Goal: Information Seeking & Learning: Learn about a topic

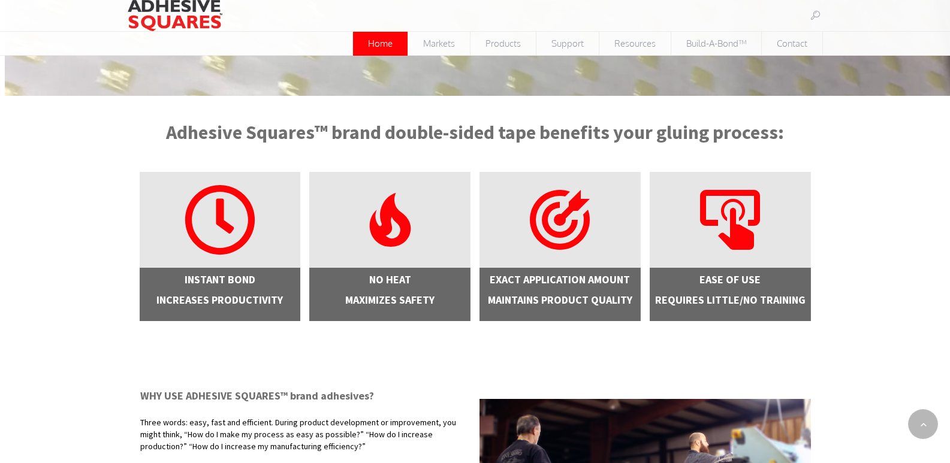
scroll to position [192, 0]
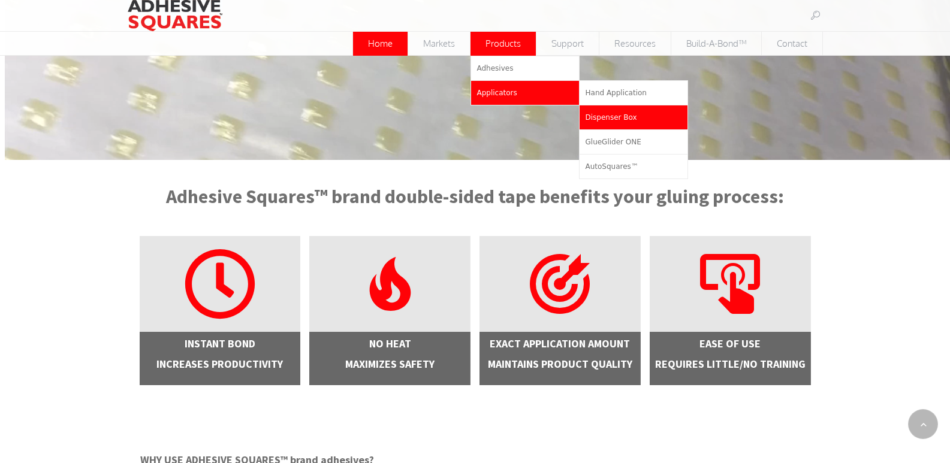
click at [602, 121] on span "Dispenser Box" at bounding box center [611, 117] width 52 height 8
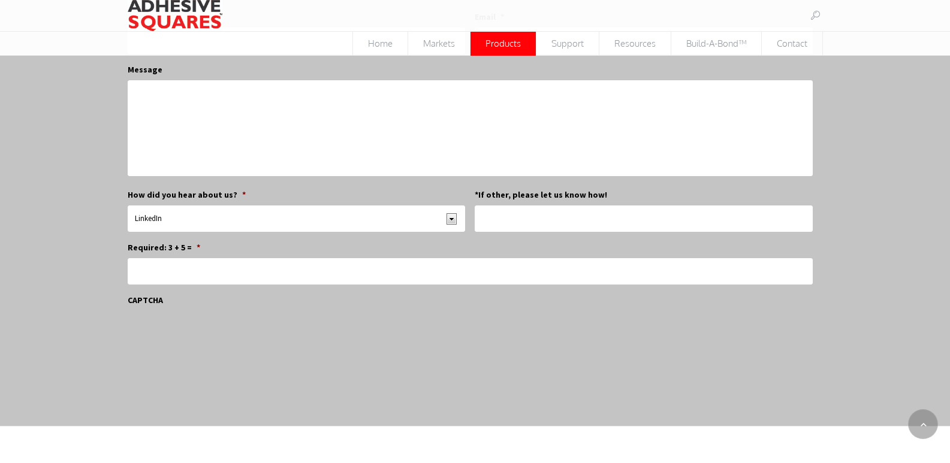
scroll to position [575, 0]
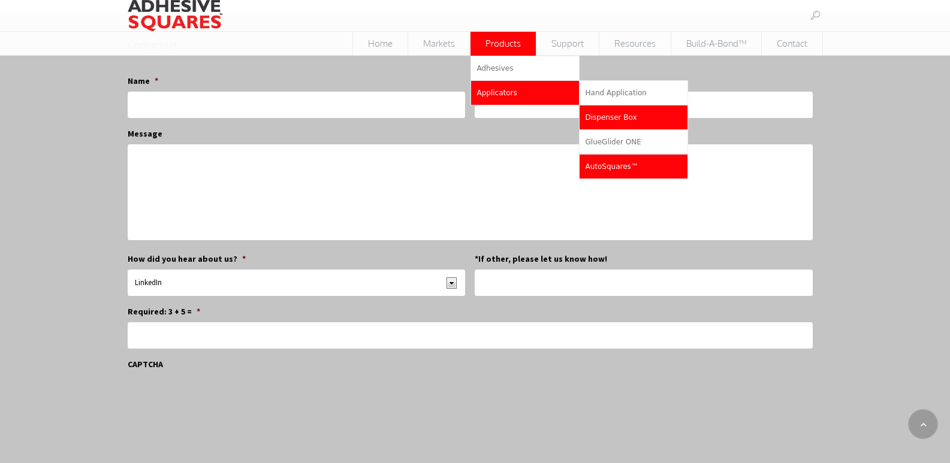
click at [603, 162] on span "AutoSquares™" at bounding box center [611, 166] width 53 height 8
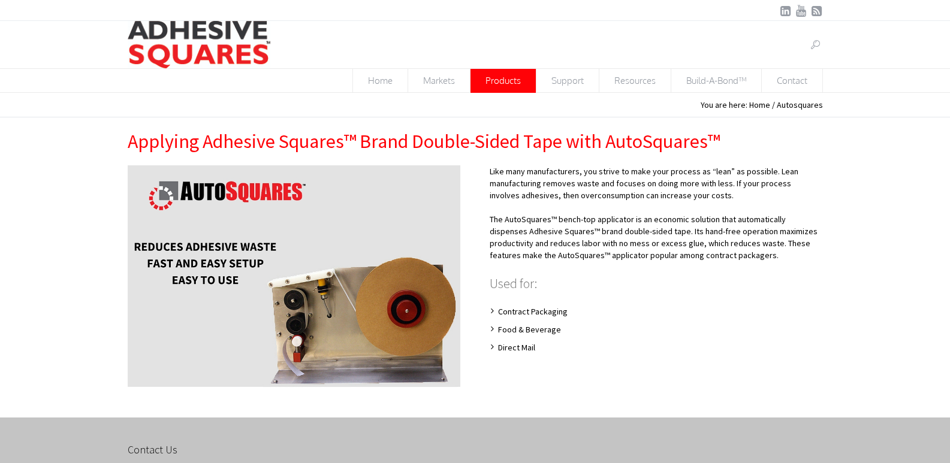
scroll to position [128, 0]
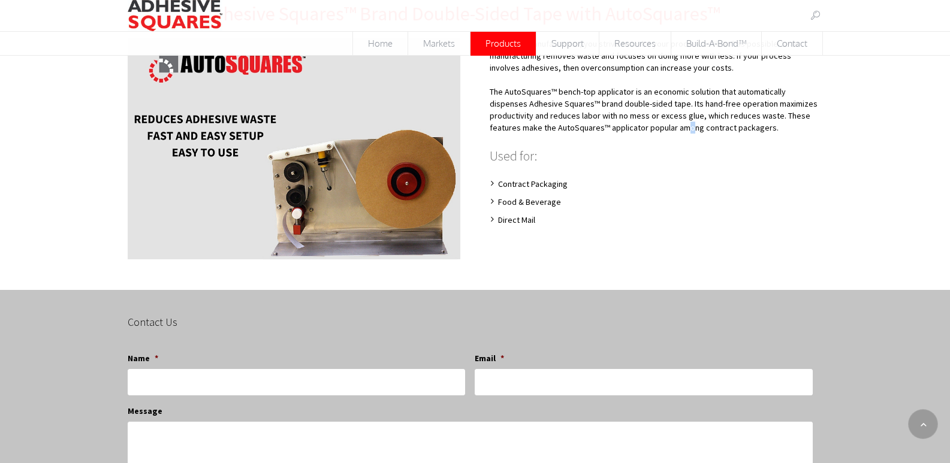
drag, startPoint x: 622, startPoint y: 126, endPoint x: 614, endPoint y: 142, distance: 17.7
click at [614, 142] on p "The AutoSquares™ bench-top applicator is an economic solution that automaticall…" at bounding box center [655, 116] width 333 height 60
click at [605, 184] on li "Contract Packaging" at bounding box center [655, 184] width 333 height 12
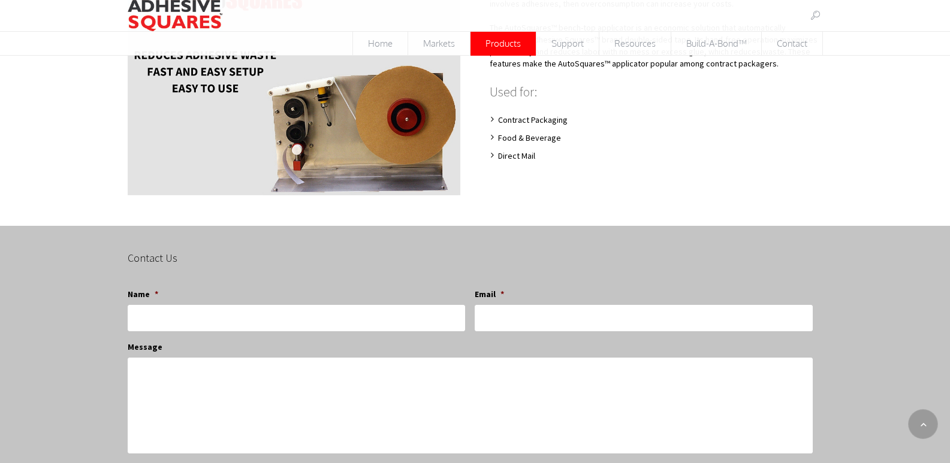
scroll to position [448, 0]
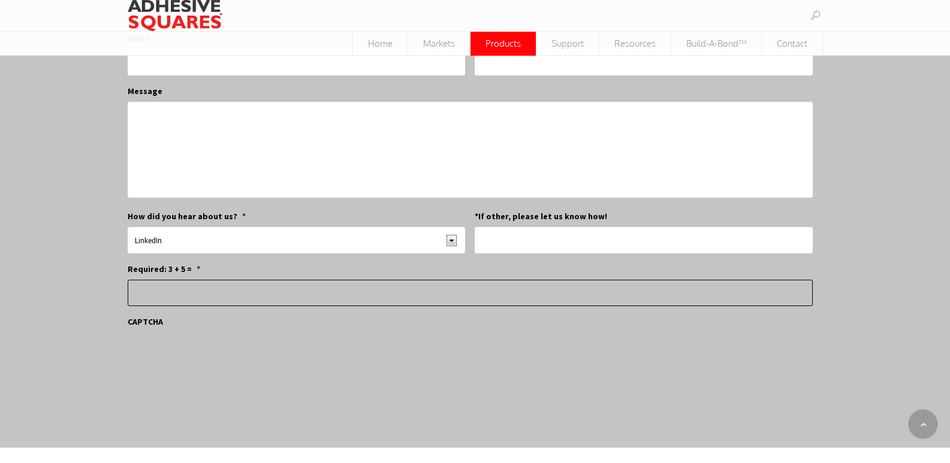
click at [231, 288] on input "Required: 3 + 5 = *" at bounding box center [470, 293] width 684 height 26
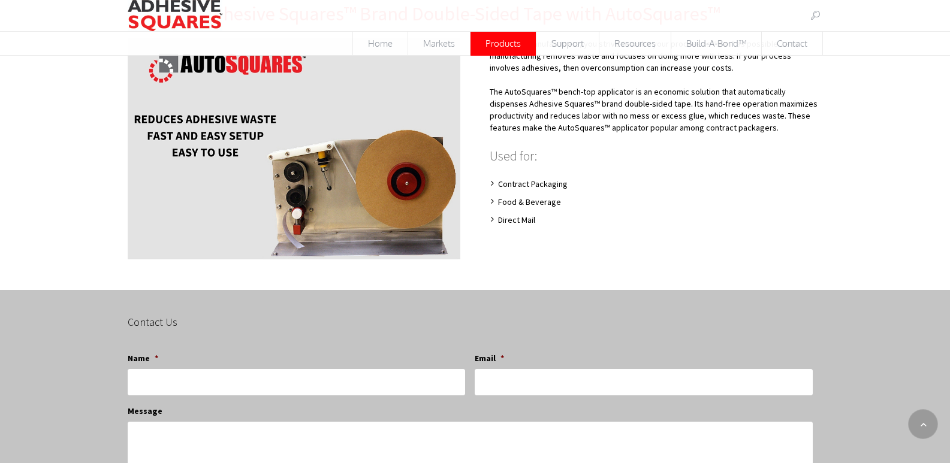
scroll to position [0, 0]
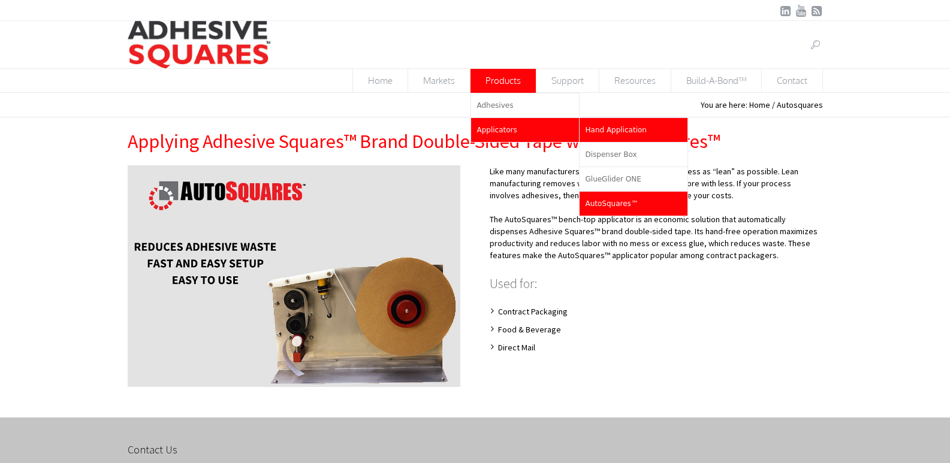
click at [591, 128] on span "Hand Application" at bounding box center [615, 130] width 61 height 8
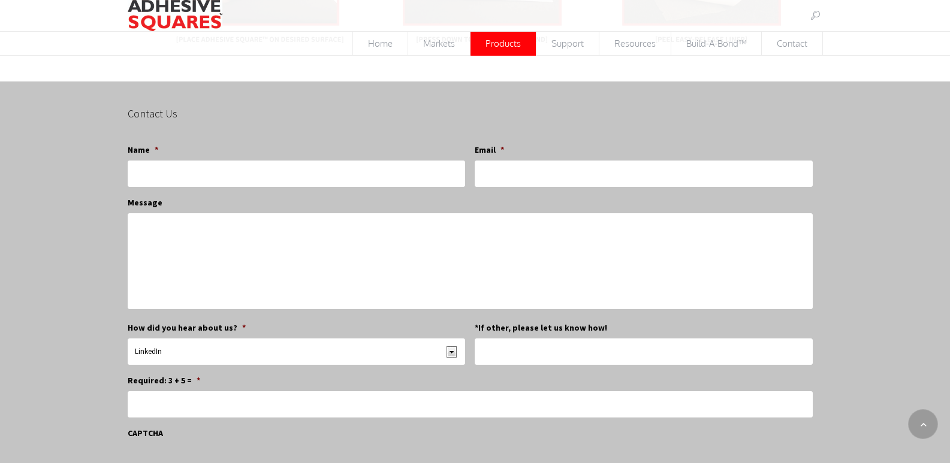
scroll to position [192, 0]
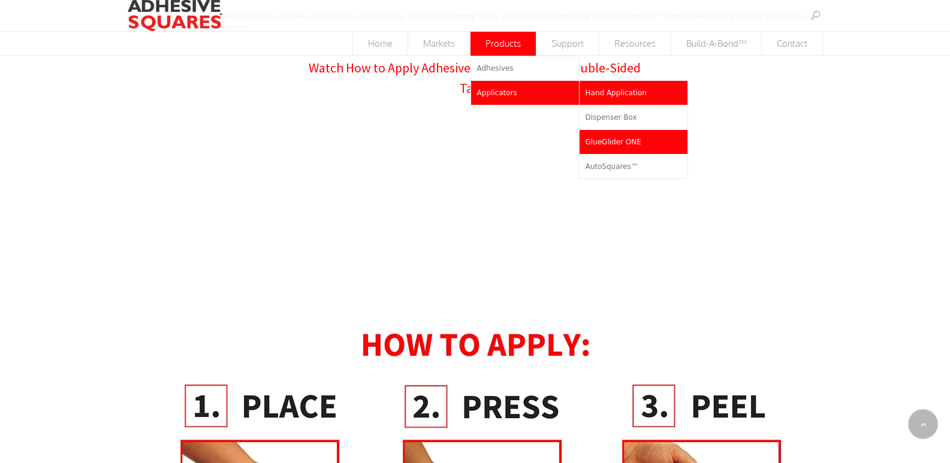
click at [601, 130] on link "GlueGlider ONE" at bounding box center [633, 142] width 108 height 24
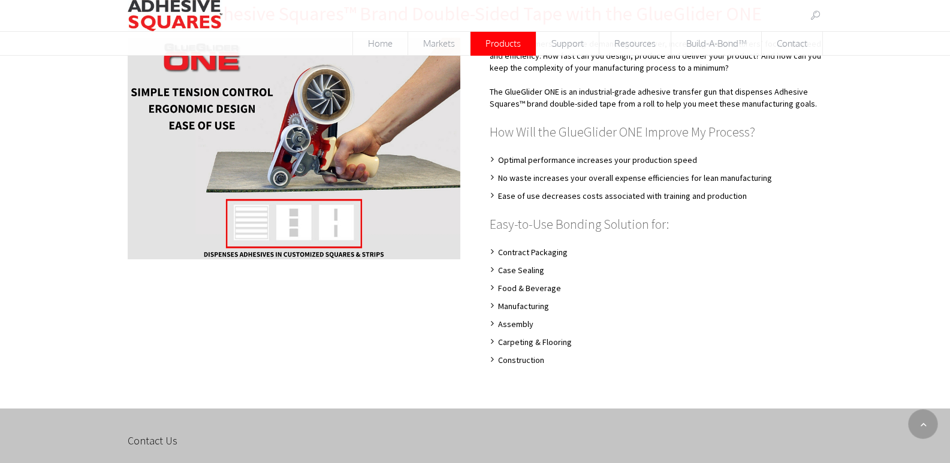
scroll to position [64, 0]
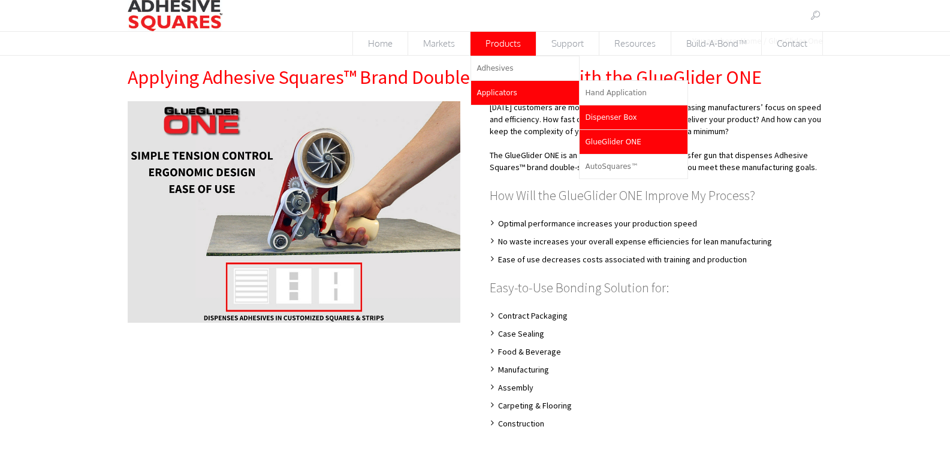
click at [657, 114] on link "Dispenser Box" at bounding box center [633, 117] width 108 height 24
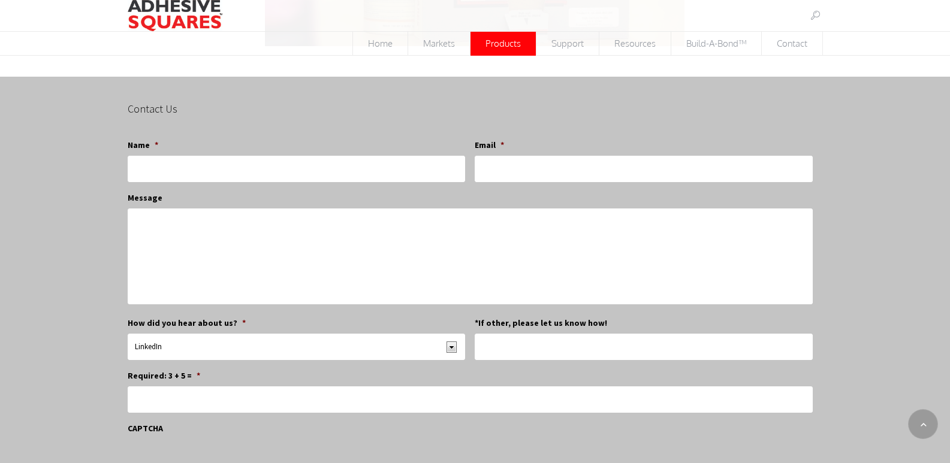
scroll to position [192, 0]
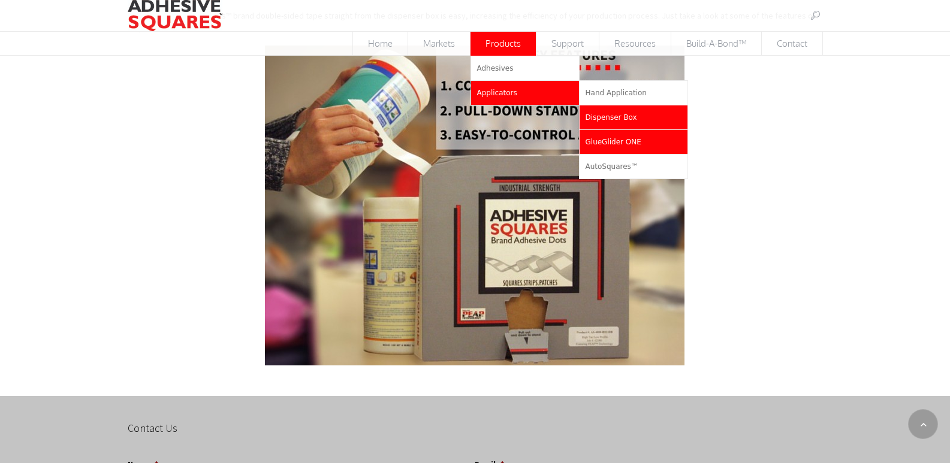
click at [625, 141] on span "GlueGlider ONE" at bounding box center [613, 142] width 56 height 8
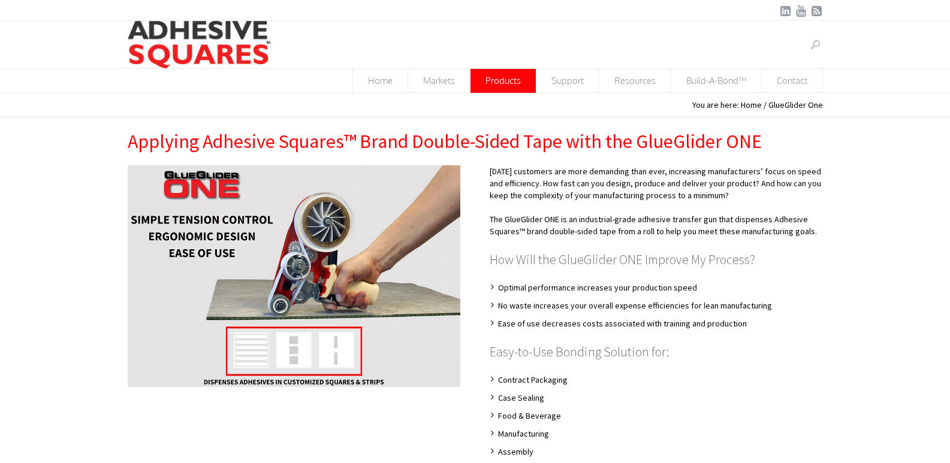
scroll to position [64, 0]
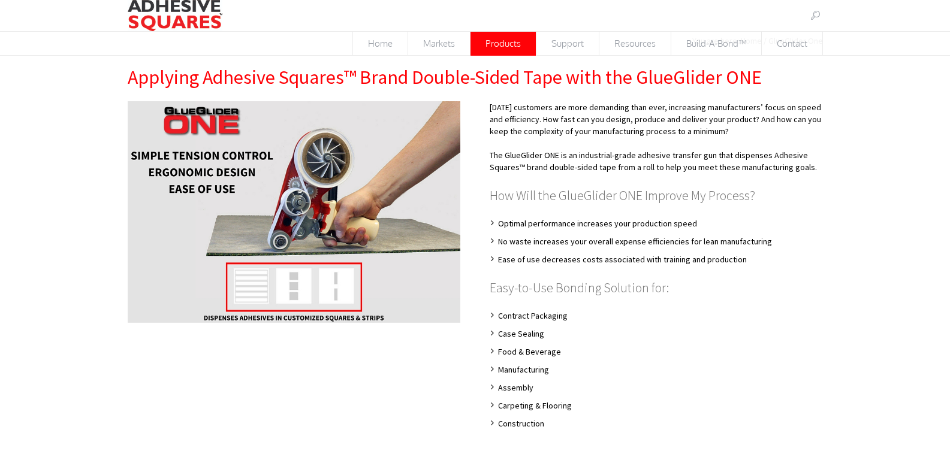
click at [560, 258] on li "Ease of use decreases costs associated with training and production" at bounding box center [655, 256] width 333 height 18
click at [578, 279] on h2 "Easy-to-Use Bonding Solution for:" at bounding box center [655, 287] width 333 height 20
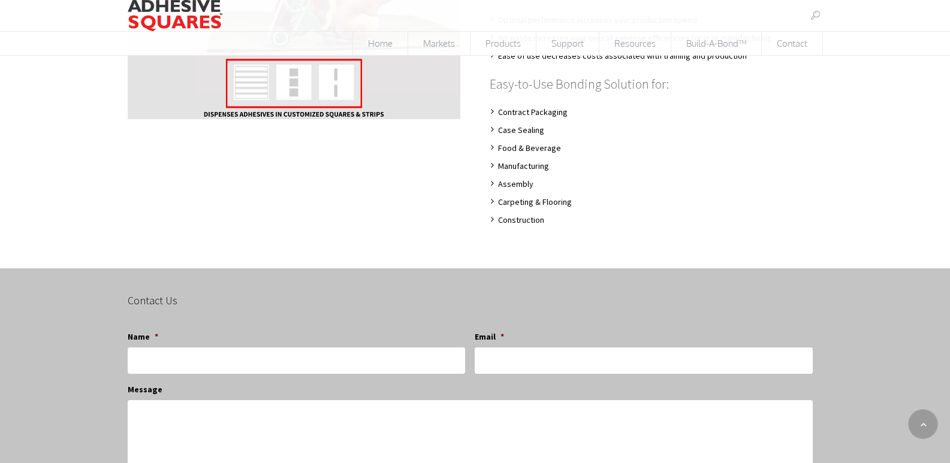
scroll to position [140, 0]
